Goal: Task Accomplishment & Management: Complete application form

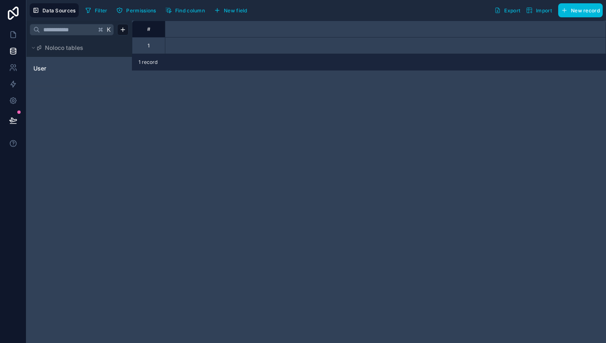
scroll to position [0, 660]
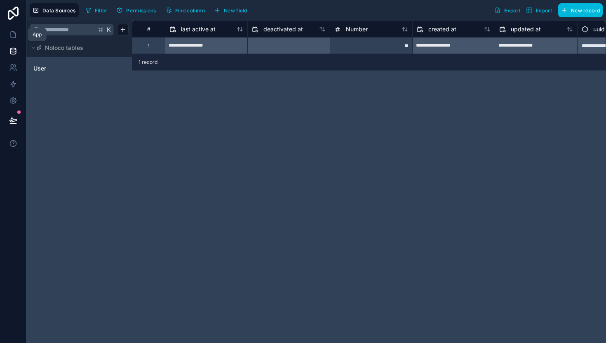
click at [14, 36] on icon at bounding box center [13, 35] width 8 height 8
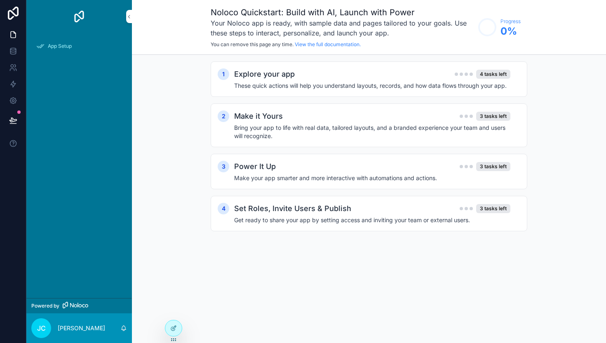
click at [268, 74] on h2 "Explore your app" at bounding box center [264, 74] width 61 height 12
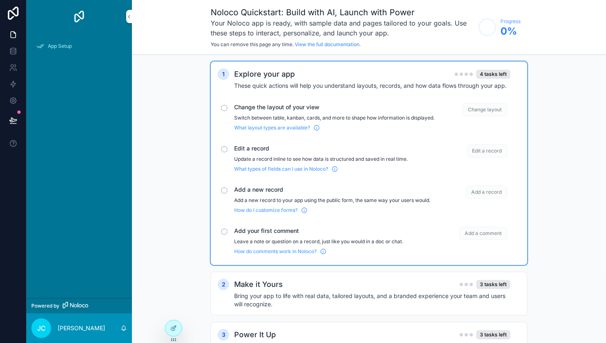
click at [494, 115] on span "Change layout" at bounding box center [484, 109] width 45 height 13
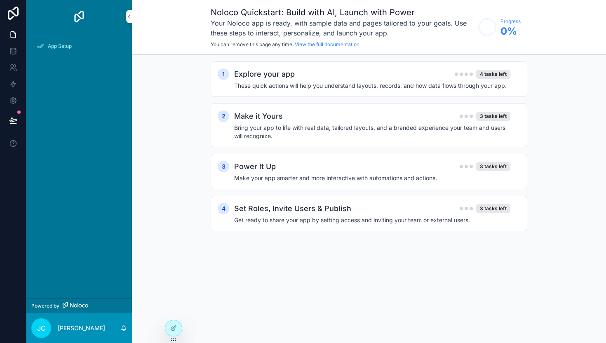
click at [489, 75] on div "4 tasks left" at bounding box center [493, 74] width 34 height 9
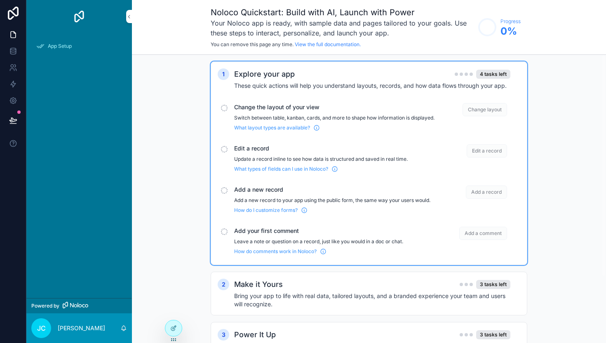
click at [225, 105] on div "scrollable content" at bounding box center [224, 108] width 7 height 7
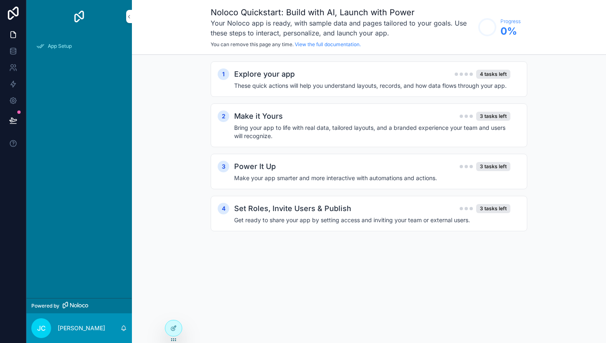
click at [240, 91] on div "1 Explore your app 4 tasks left These quick actions will help you understand la…" at bounding box center [369, 78] width 317 height 35
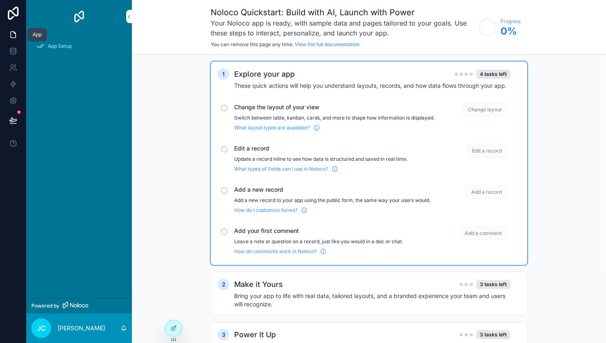
click at [12, 38] on icon at bounding box center [13, 35] width 5 height 6
click at [14, 36] on icon at bounding box center [13, 35] width 8 height 8
click at [17, 37] on link at bounding box center [13, 34] width 26 height 16
click at [12, 55] on link at bounding box center [13, 51] width 26 height 16
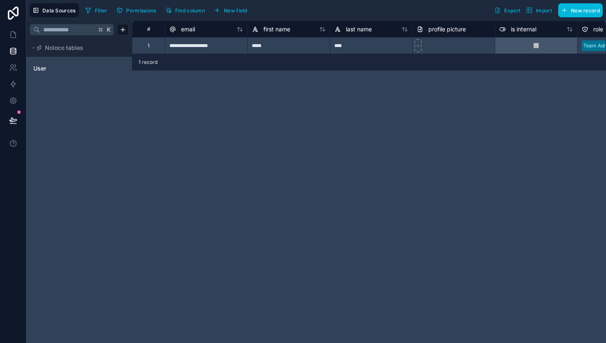
click at [580, 8] on span "New record" at bounding box center [585, 10] width 29 height 6
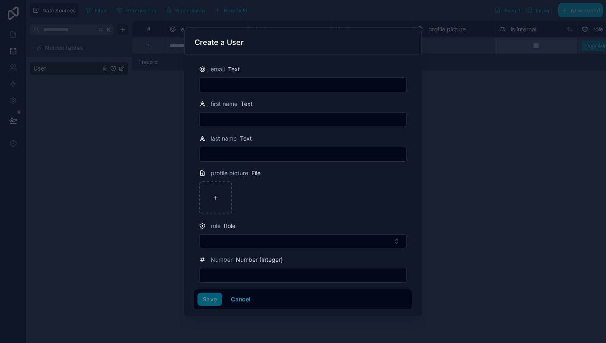
click at [253, 276] on input "text" at bounding box center [303, 276] width 207 height 12
type input "**"
click at [237, 122] on input "text" at bounding box center [303, 120] width 207 height 12
type input "*****"
click at [455, 151] on div at bounding box center [303, 171] width 606 height 343
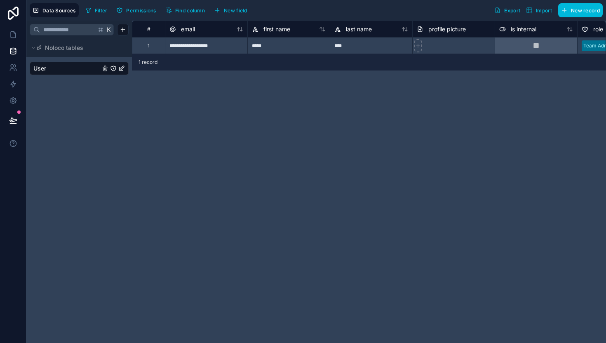
click at [569, 9] on button "New record" at bounding box center [580, 10] width 45 height 14
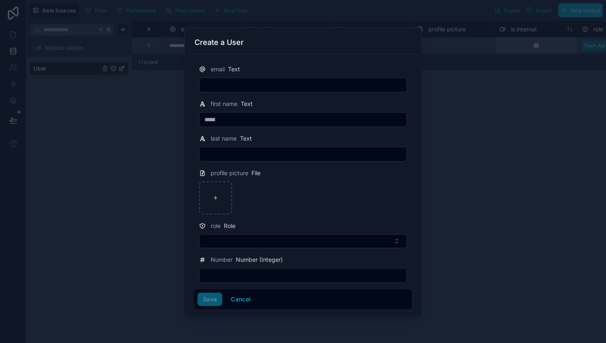
click at [207, 302] on div "Save Cancel" at bounding box center [302, 299] width 211 height 13
click at [220, 277] on input "text" at bounding box center [303, 276] width 207 height 12
type input "**"
click at [212, 299] on div "Save Cancel" at bounding box center [302, 299] width 211 height 13
click at [230, 90] on input "text" at bounding box center [303, 85] width 207 height 12
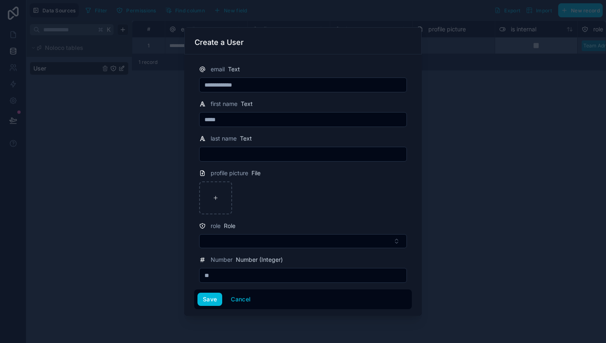
type input "**********"
click at [224, 153] on input "text" at bounding box center [303, 154] width 207 height 12
click at [224, 243] on button "Select Button" at bounding box center [303, 241] width 208 height 14
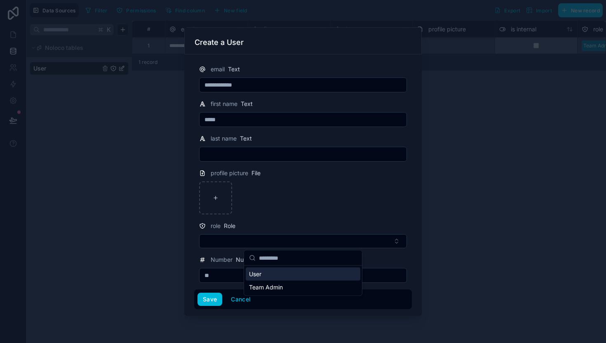
click at [224, 243] on button "Select Button" at bounding box center [303, 241] width 208 height 14
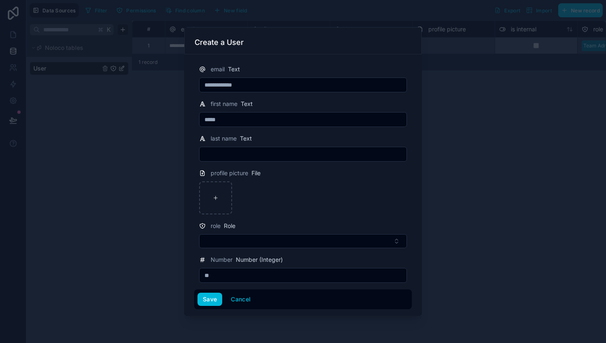
click at [213, 298] on button "Save" at bounding box center [209, 299] width 25 height 13
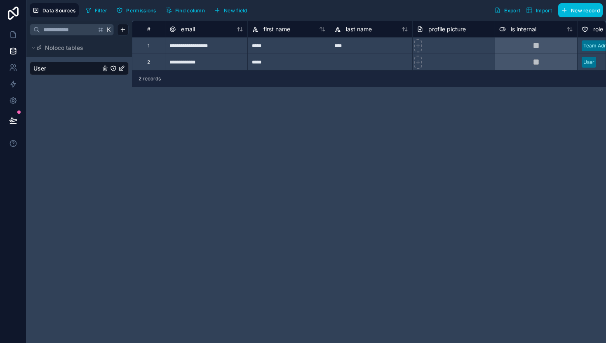
click at [90, 51] on button "Noloco tables" at bounding box center [77, 48] width 94 height 12
click at [11, 38] on icon at bounding box center [13, 35] width 8 height 8
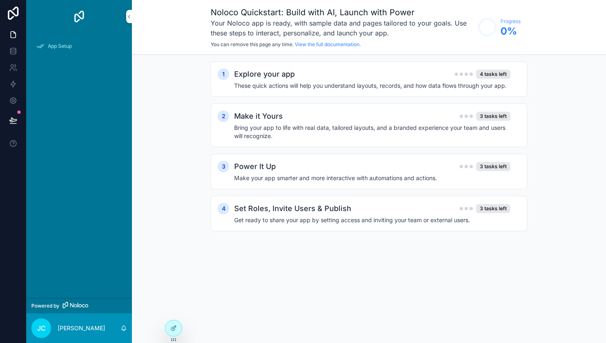
click at [282, 131] on h4 "Bring your app to life with real data, tailored layouts, and a branded experien…" at bounding box center [372, 132] width 276 height 16
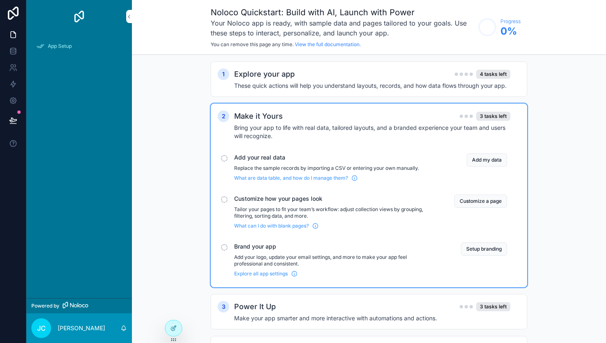
click at [282, 77] on h2 "Explore your app" at bounding box center [264, 74] width 61 height 12
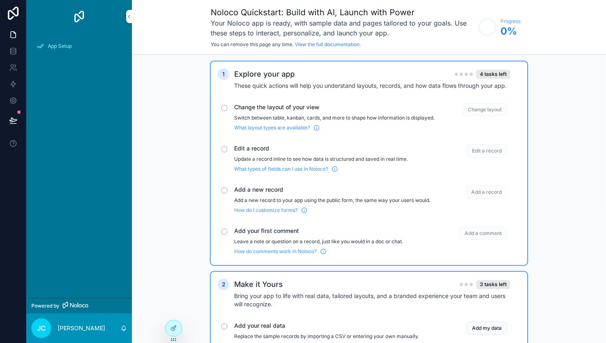
click at [478, 199] on span "Add a record" at bounding box center [486, 191] width 41 height 13
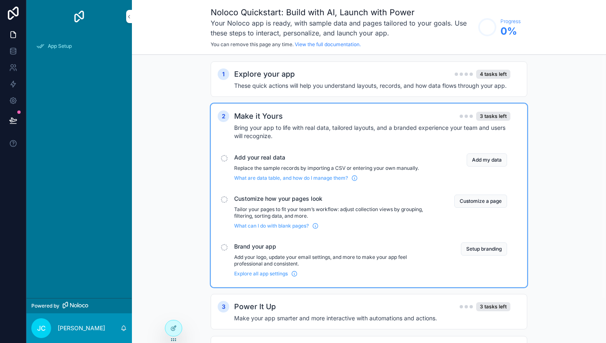
click at [478, 202] on button "Customize a page" at bounding box center [480, 201] width 53 height 13
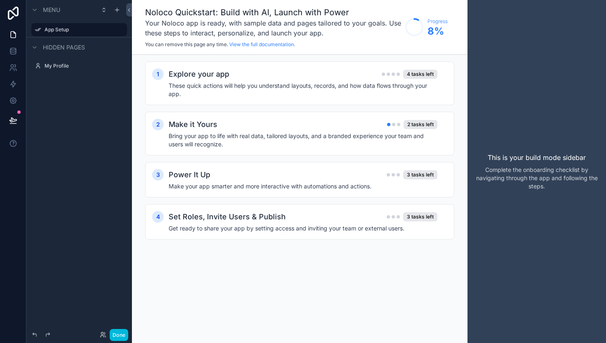
click at [55, 67] on label "My Profile" at bounding box center [83, 66] width 77 height 7
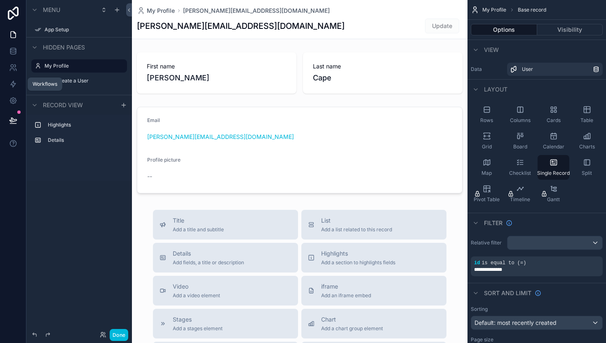
click at [14, 85] on icon at bounding box center [13, 84] width 5 height 6
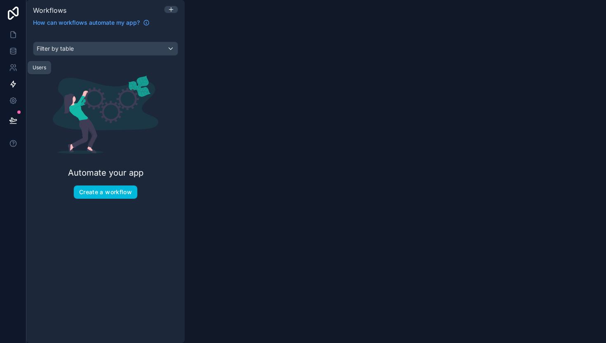
click at [11, 68] on icon at bounding box center [13, 67] width 8 height 8
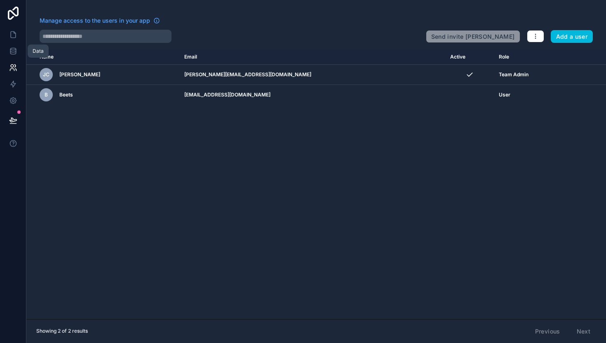
click at [12, 53] on icon at bounding box center [13, 51] width 8 height 8
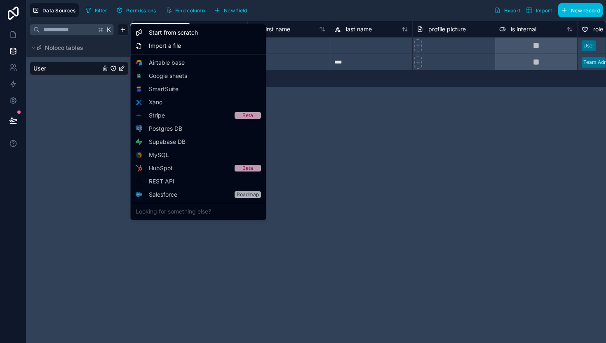
click at [124, 32] on html "**********" at bounding box center [303, 171] width 606 height 343
click at [155, 34] on span "Start from scratch" at bounding box center [173, 32] width 49 height 8
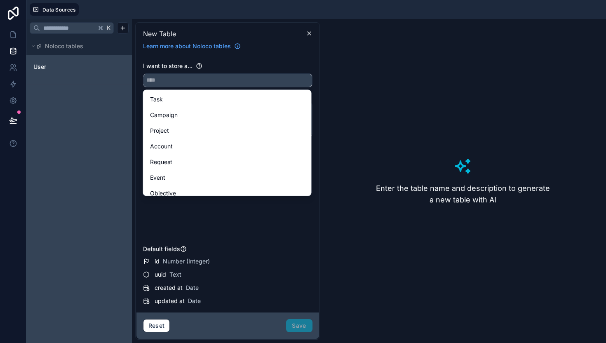
click at [164, 83] on input "text" at bounding box center [227, 80] width 169 height 13
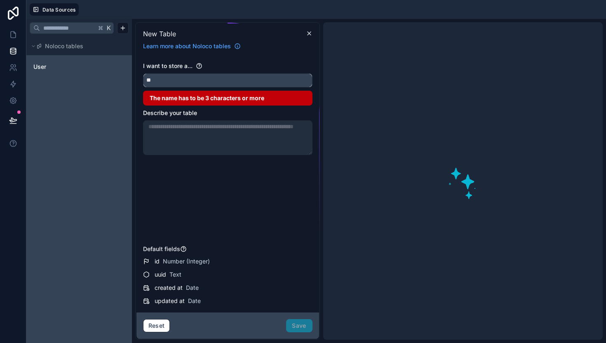
type input "*"
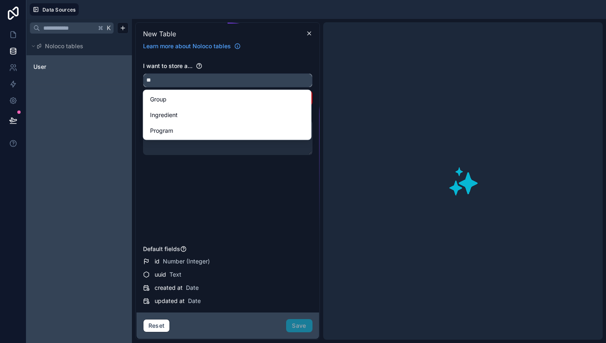
type input "*"
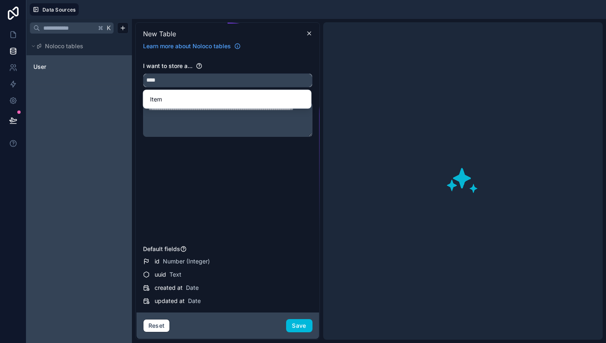
type input "****"
click at [160, 98] on span "Item" at bounding box center [156, 99] width 12 height 10
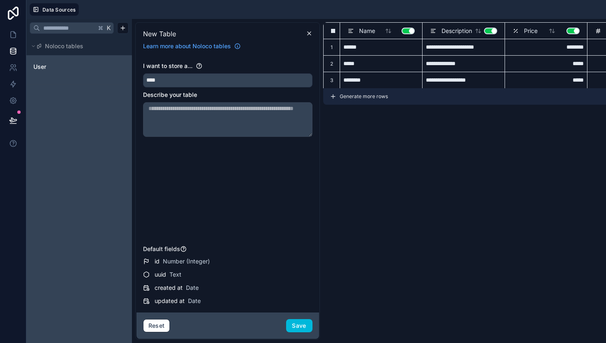
click at [292, 323] on button "Save" at bounding box center [299, 325] width 26 height 13
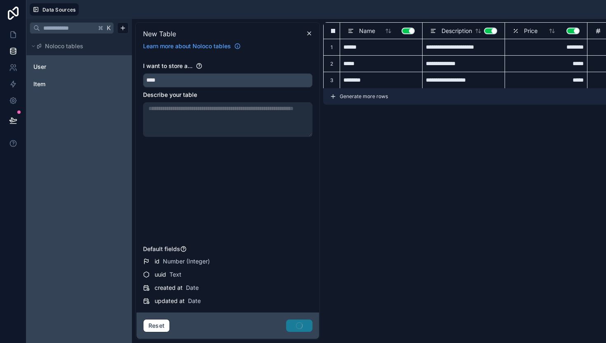
click at [60, 68] on link "User" at bounding box center [66, 67] width 67 height 8
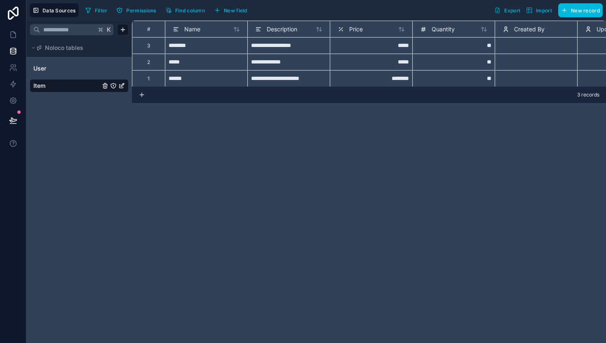
click at [66, 72] on link "User" at bounding box center [66, 68] width 67 height 8
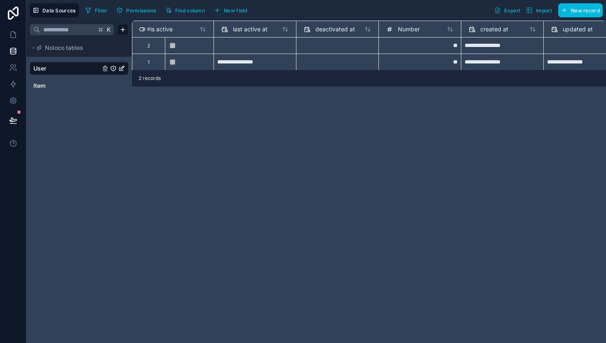
scroll to position [0, 674]
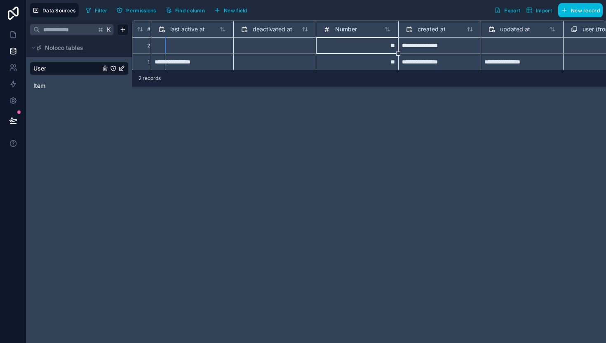
click at [343, 46] on div "**" at bounding box center [357, 45] width 82 height 16
click at [354, 80] on div "Delete row" at bounding box center [365, 79] width 42 height 9
type input "**********"
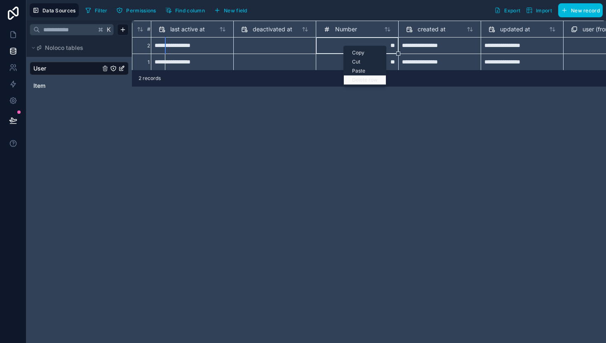
scroll to position [0, 674]
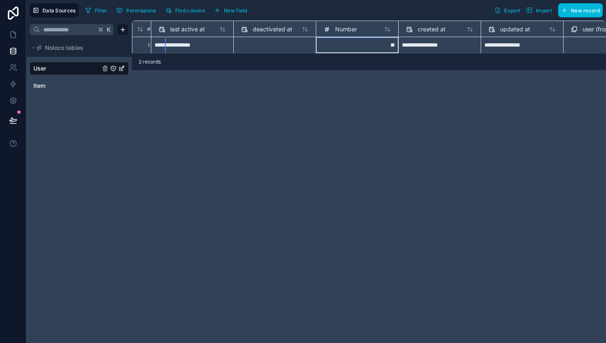
click at [54, 83] on link "Item" at bounding box center [66, 86] width 67 height 8
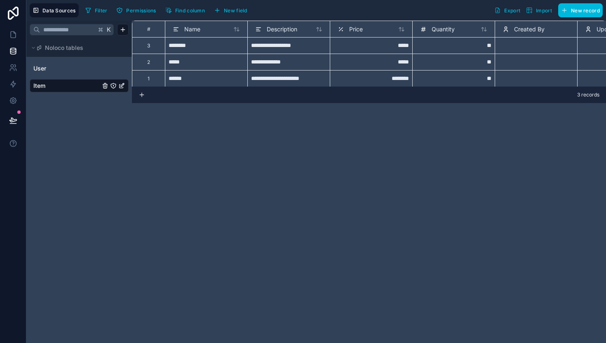
click at [91, 87] on link "Item" at bounding box center [66, 86] width 67 height 8
click at [122, 84] on icon "Item" at bounding box center [122, 84] width 3 height 3
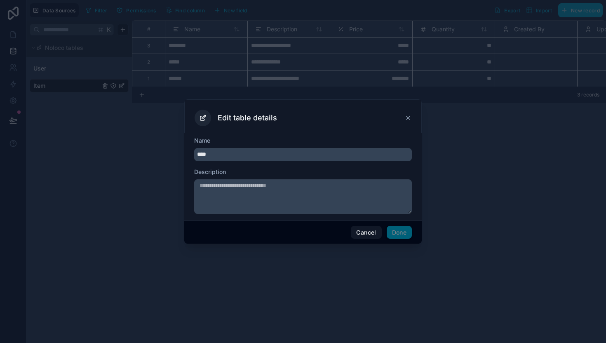
click at [365, 236] on button "Cancel" at bounding box center [366, 232] width 31 height 13
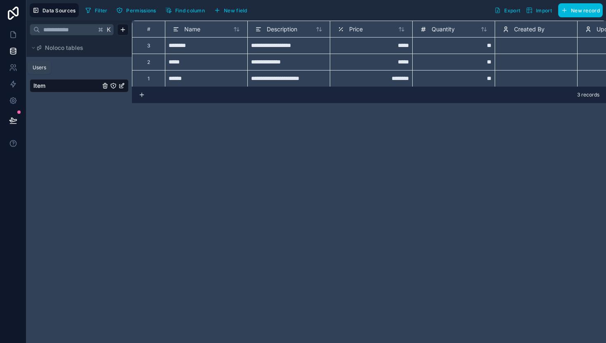
click at [10, 69] on icon at bounding box center [12, 70] width 4 height 2
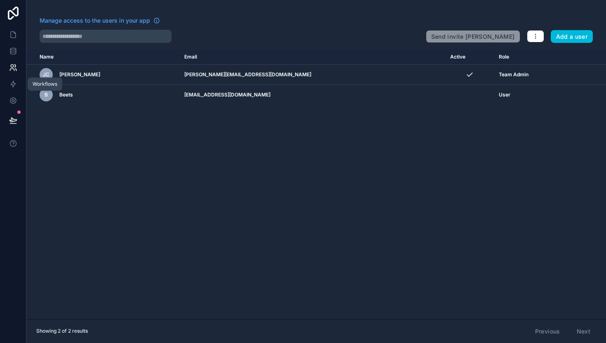
click at [12, 88] on icon at bounding box center [13, 84] width 8 height 8
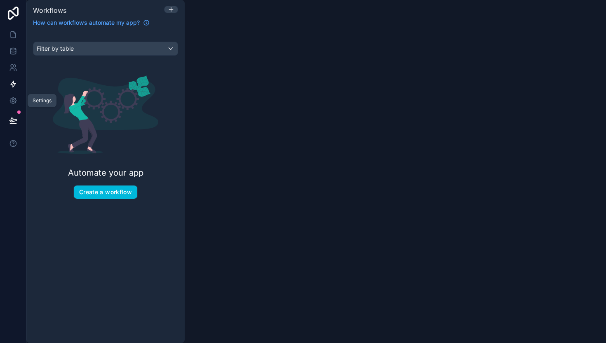
click at [12, 101] on icon at bounding box center [13, 100] width 8 height 8
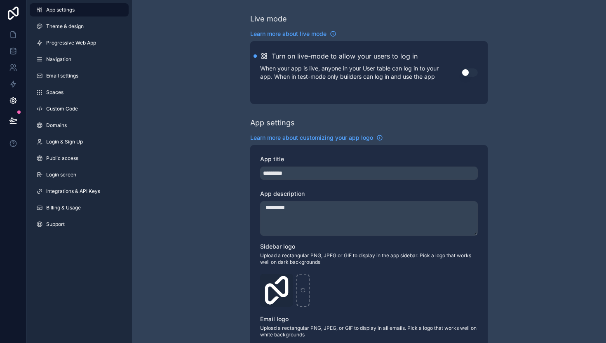
click at [55, 25] on span "Theme & design" at bounding box center [65, 26] width 38 height 7
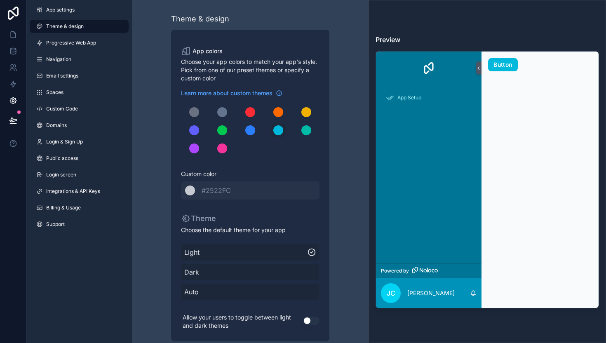
click at [307, 113] on div "scrollable content" at bounding box center [306, 112] width 10 height 10
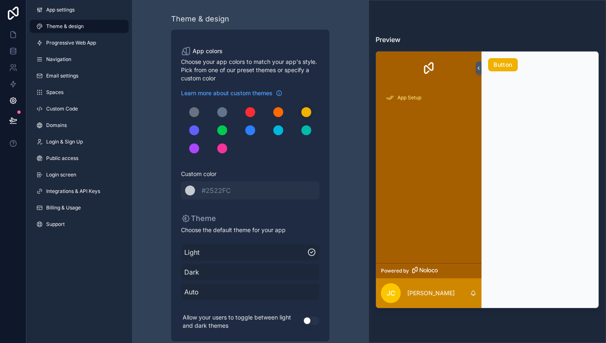
scroll to position [12, 0]
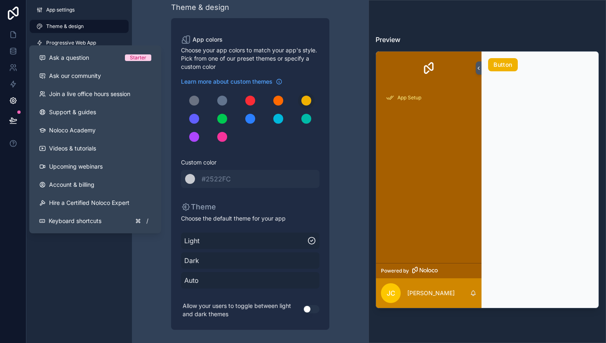
click at [63, 150] on span "Videos & tutorials" at bounding box center [72, 148] width 47 height 8
